Goal: Find specific page/section: Find specific page/section

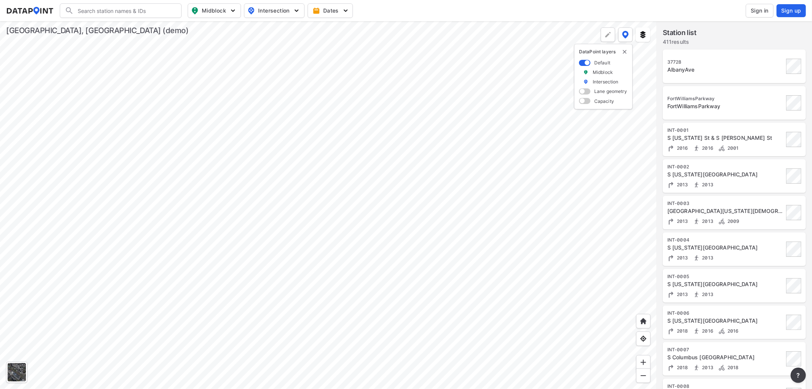
click at [766, 8] on span "Sign in" at bounding box center [760, 11] width 18 height 8
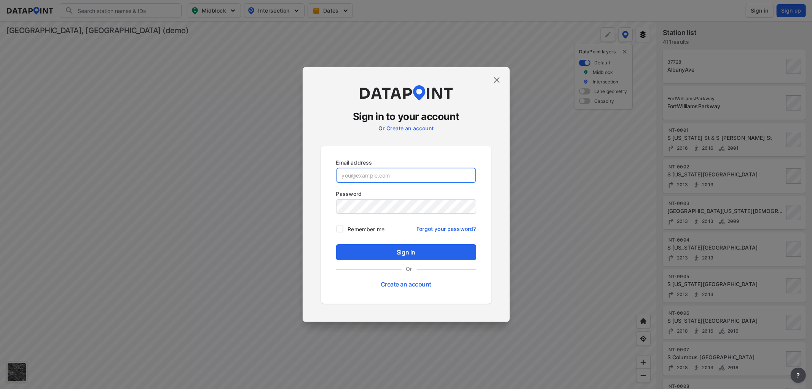
type input "[EMAIL_ADDRESS][DOMAIN_NAME]"
click at [387, 256] on span "Sign in" at bounding box center [406, 252] width 128 height 9
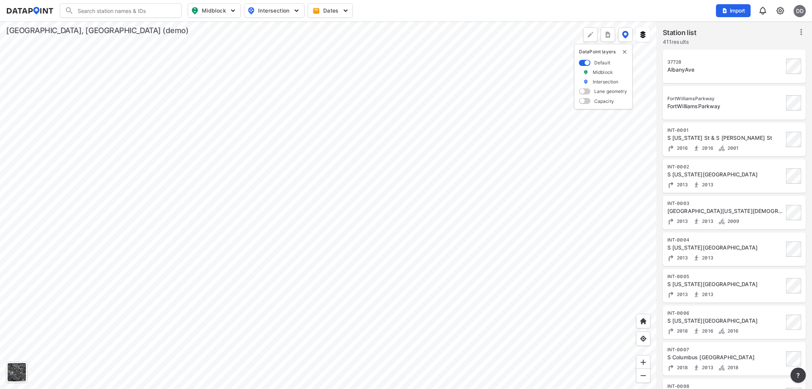
click at [160, 120] on div at bounding box center [328, 204] width 657 height 367
click at [157, 123] on div at bounding box center [328, 204] width 657 height 367
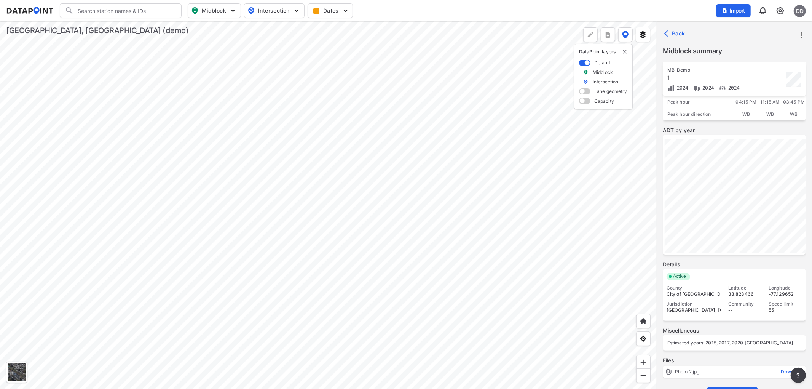
scroll to position [126, 0]
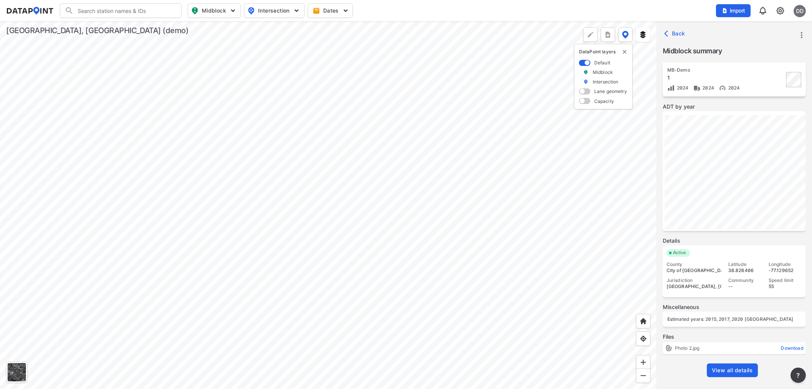
click at [737, 367] on span "View all details" at bounding box center [732, 370] width 41 height 8
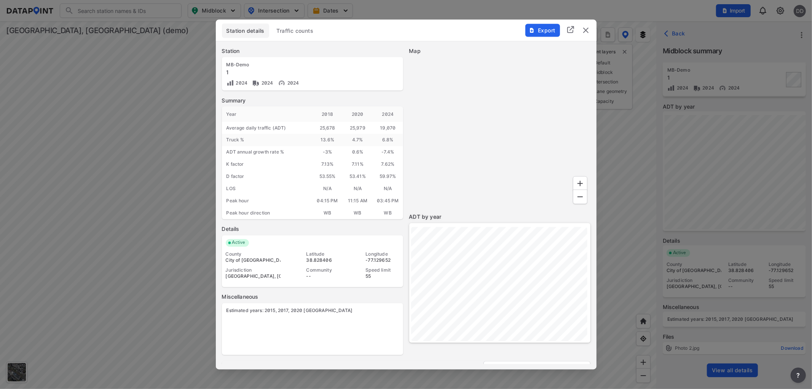
click at [302, 31] on span "Traffic counts" at bounding box center [295, 31] width 37 height 8
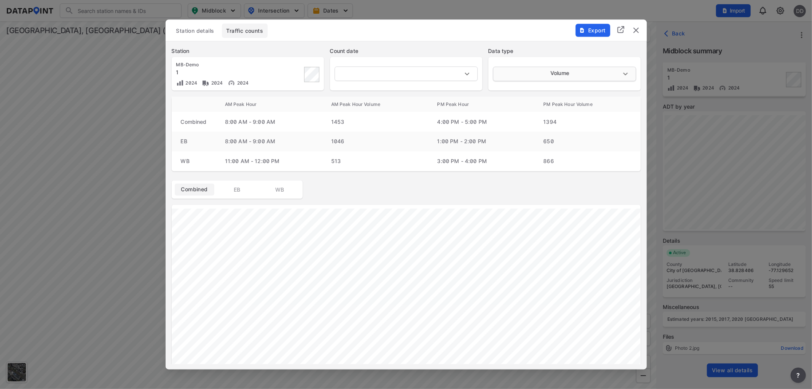
click at [555, 74] on body "Search Please enter a search term. Midblock Intersection Dates Import DD Import…" at bounding box center [406, 194] width 812 height 389
click at [538, 86] on li "Classification" at bounding box center [564, 88] width 142 height 14
type input "Classification"
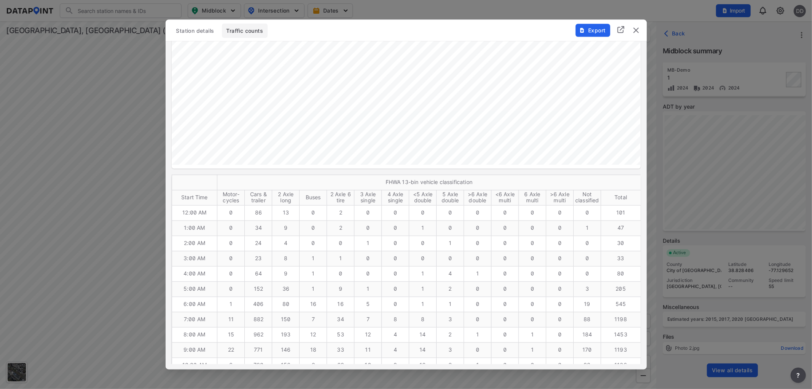
scroll to position [0, 0]
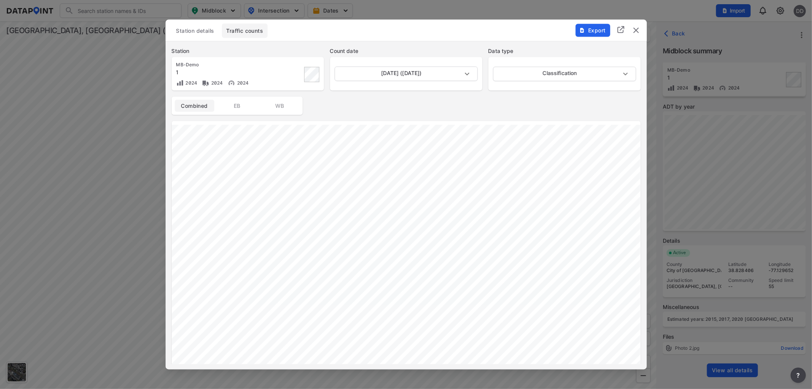
click at [636, 28] on img "delete" at bounding box center [636, 30] width 9 height 9
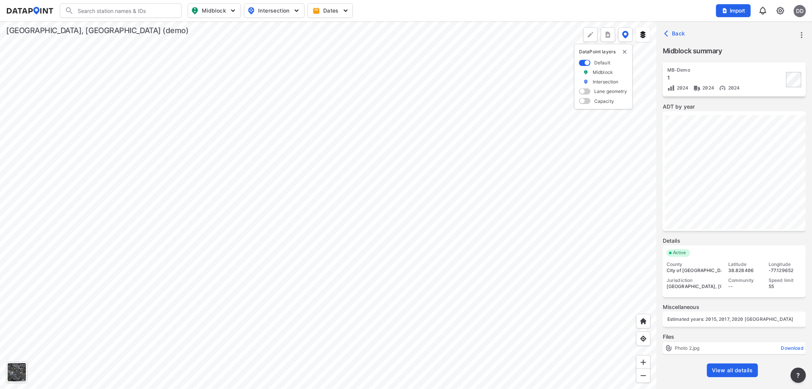
click at [478, 188] on div at bounding box center [328, 204] width 657 height 367
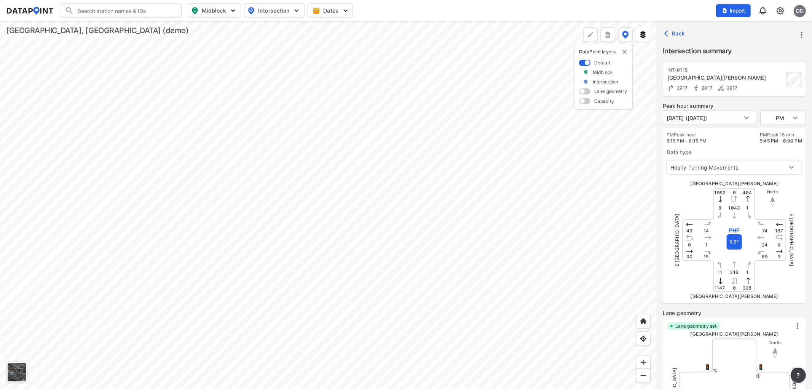
type input "5329"
click at [736, 9] on span "Import" at bounding box center [734, 11] width 26 height 8
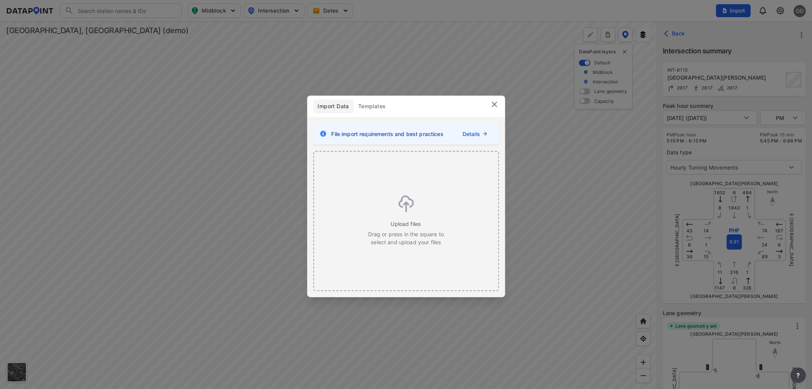
click at [495, 103] on img at bounding box center [494, 104] width 9 height 9
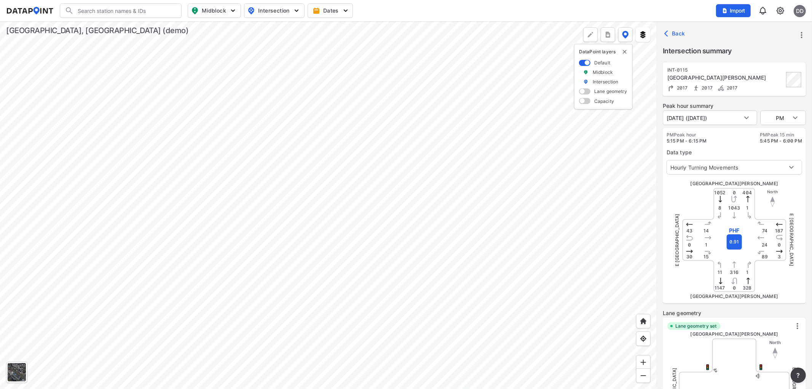
click at [419, 96] on div at bounding box center [328, 204] width 657 height 367
